Goal: Transaction & Acquisition: Book appointment/travel/reservation

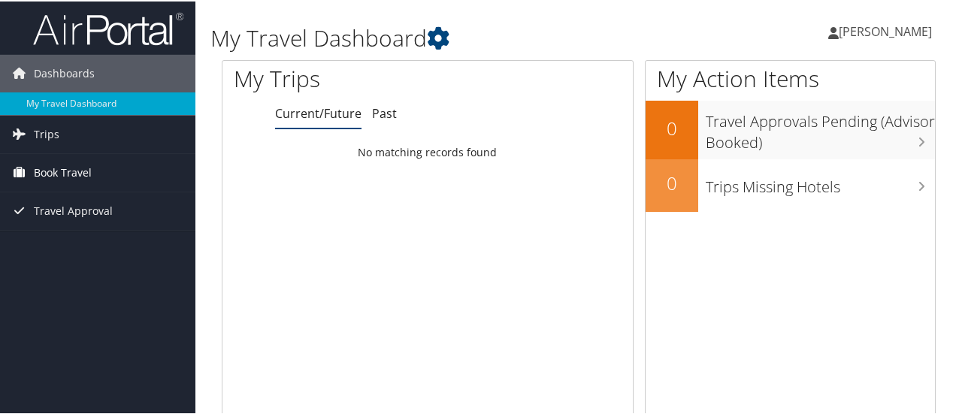
click at [72, 170] on span "Book Travel" at bounding box center [63, 172] width 58 height 38
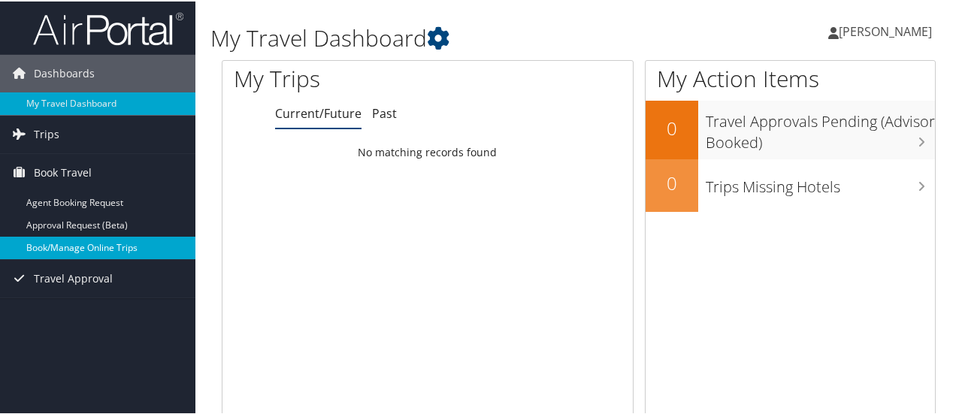
click at [60, 244] on link "Book/Manage Online Trips" at bounding box center [97, 246] width 195 height 23
